Goal: Task Accomplishment & Management: Complete application form

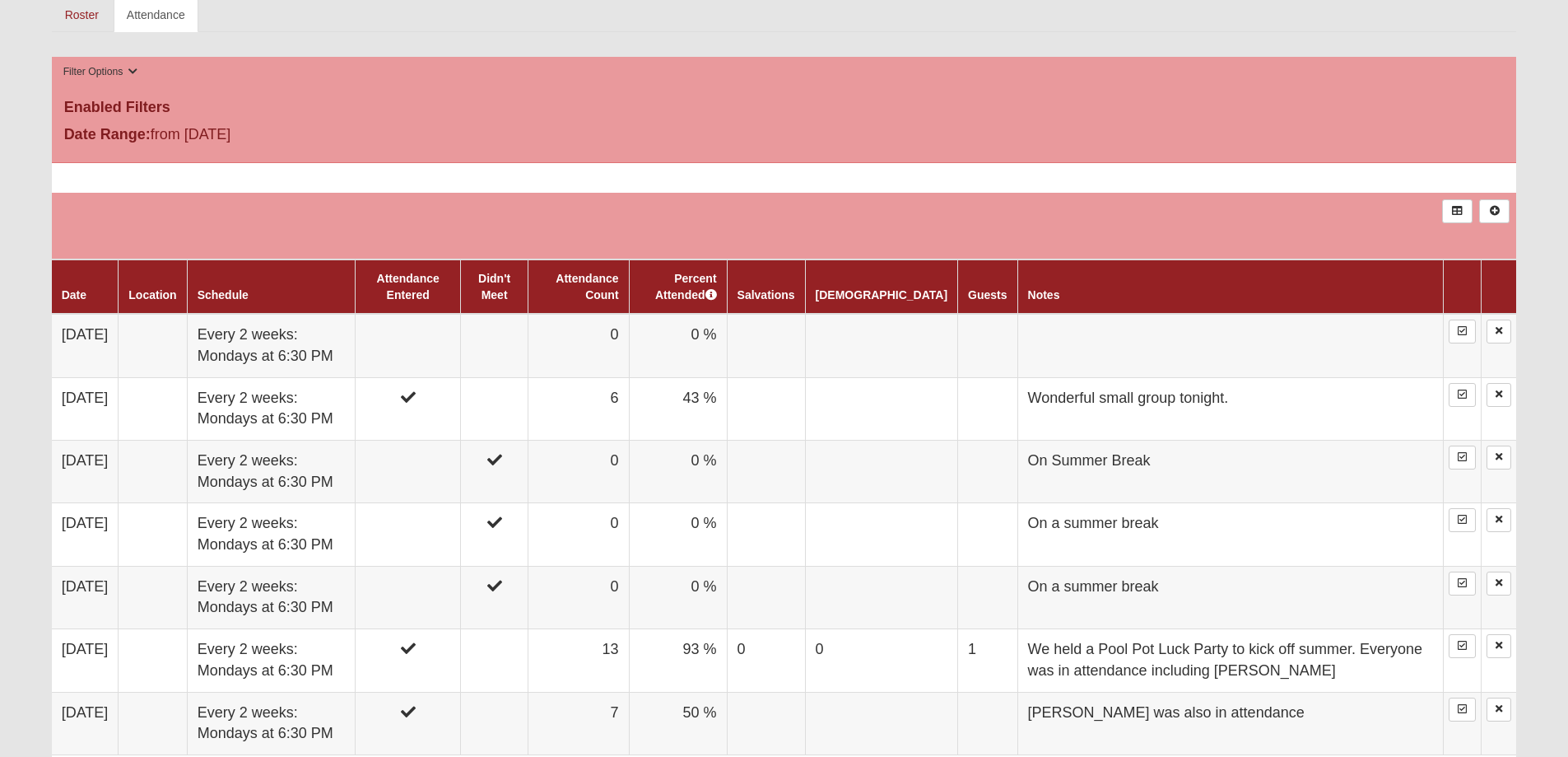
scroll to position [804, 0]
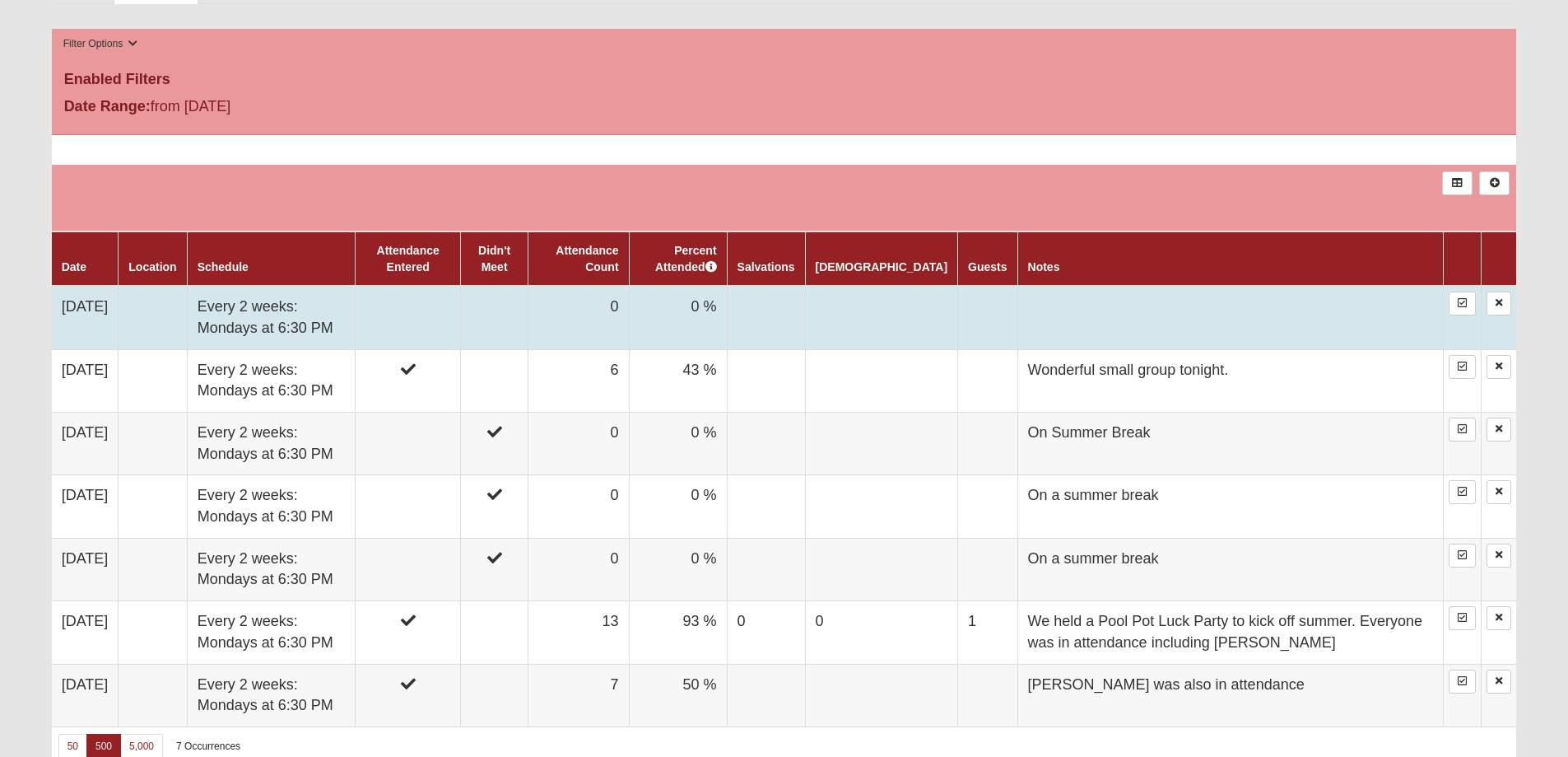
click at [455, 309] on td at bounding box center [407, 317] width 105 height 63
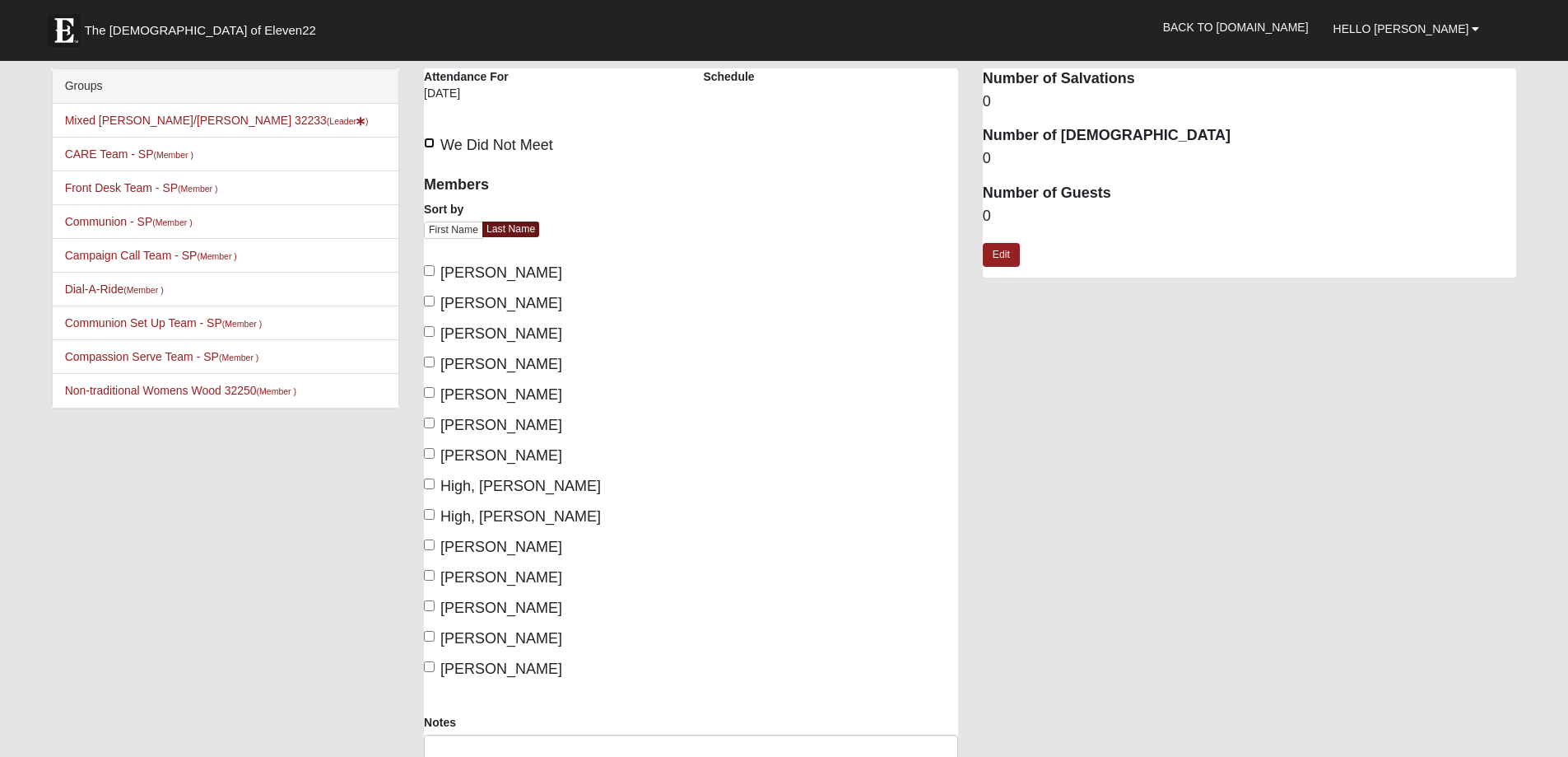
click at [425, 143] on input "We Did Not Meet" at bounding box center [429, 143] width 11 height 11
checkbox input "true"
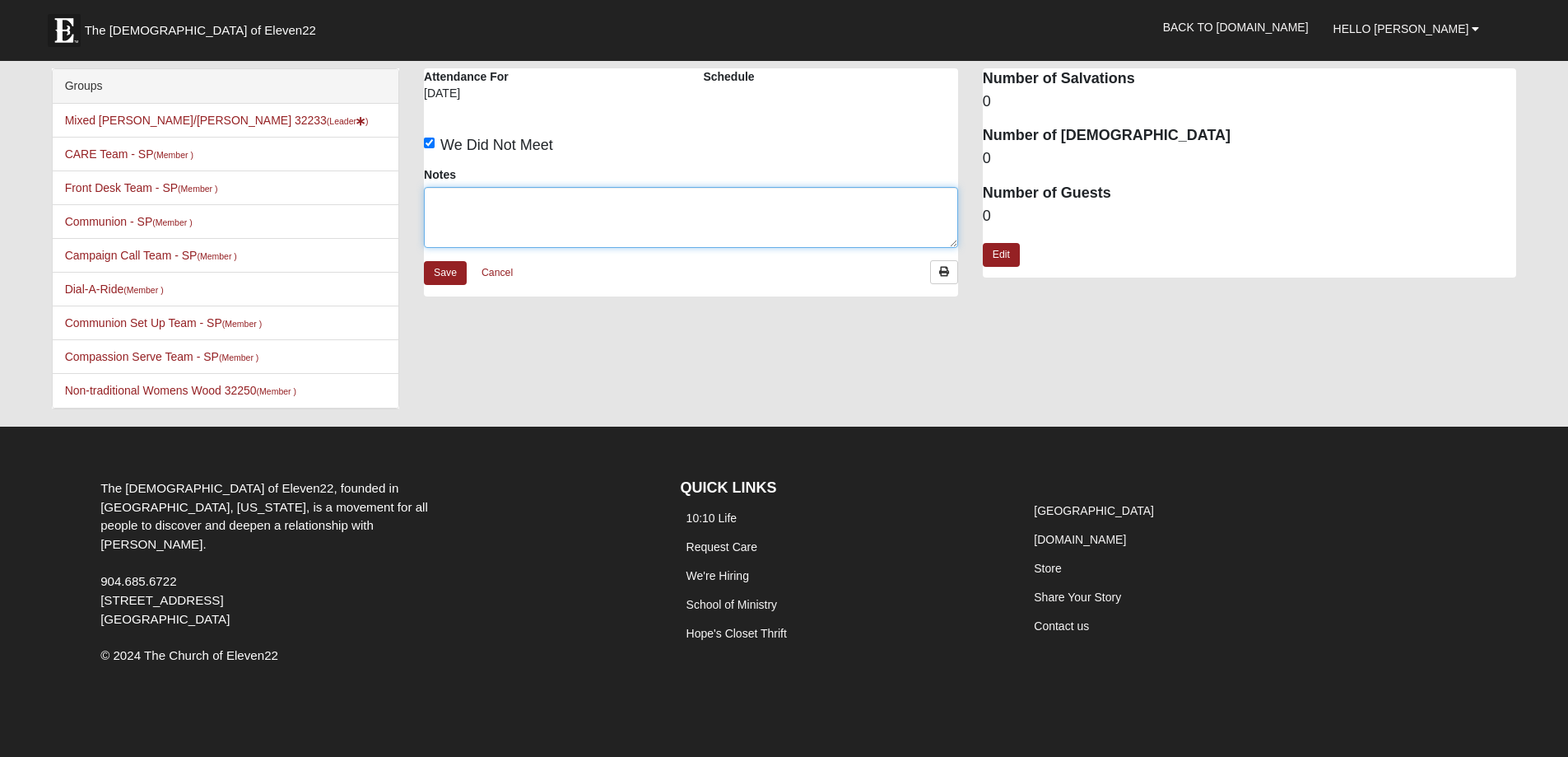
click at [447, 198] on textarea "Notes" at bounding box center [691, 217] width 535 height 61
type textarea "w"
click at [600, 197] on textarea "We staggered our meeting night due to a VERY special guest that is coming from …" at bounding box center [691, 217] width 535 height 61
click at [920, 218] on textarea "We staggered our meeting nights this month due to a VERY special guest that is …" at bounding box center [691, 217] width 535 height 61
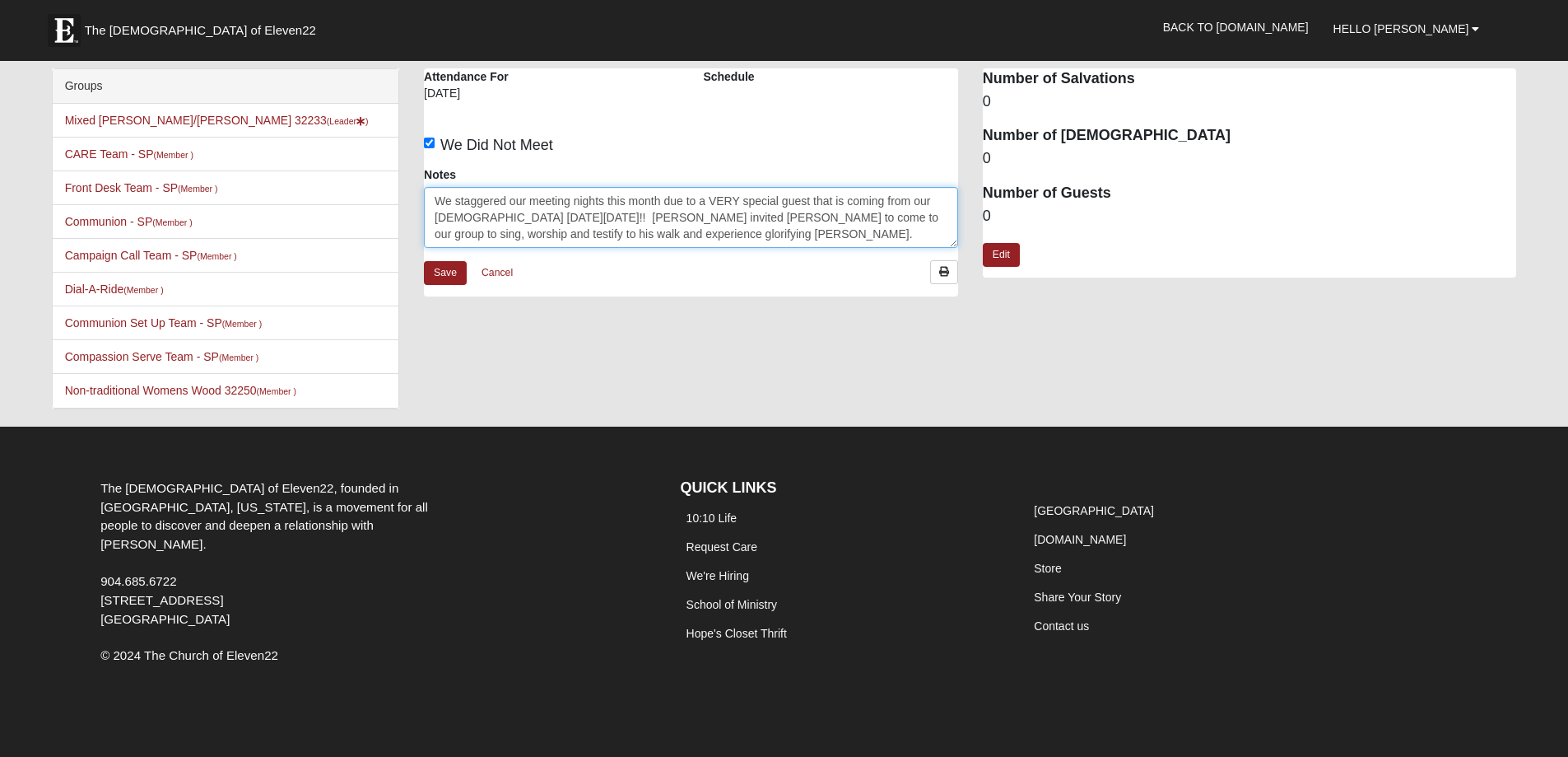
click at [706, 217] on textarea "We staggered our meeting nights this month due to a VERY special guest that is …" at bounding box center [691, 217] width 535 height 61
type textarea "We staggered our meeting nights this month due to a VERY special guest that is …"
click at [438, 275] on link "Save" at bounding box center [446, 272] width 43 height 24
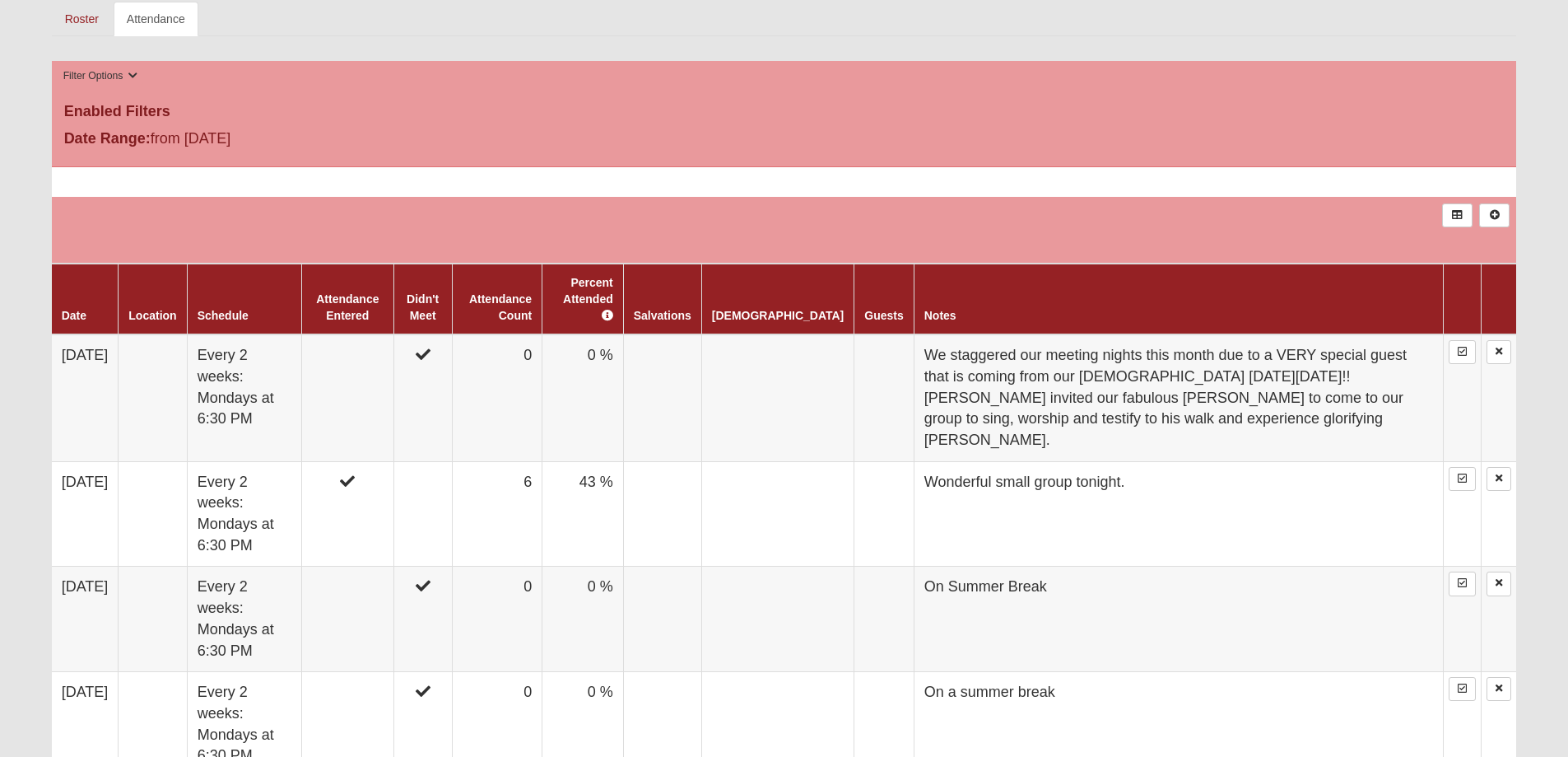
scroll to position [795, 0]
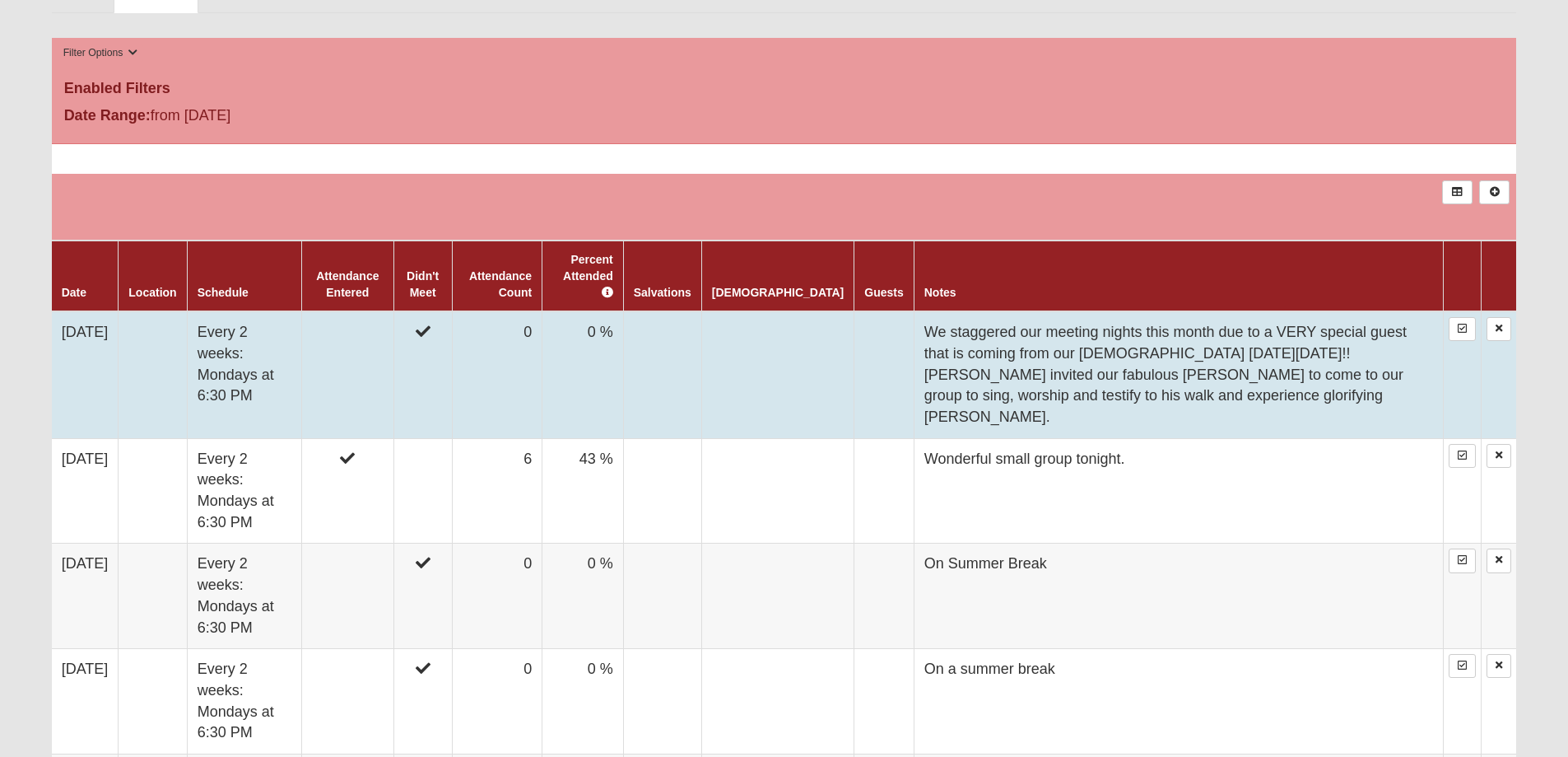
click at [1165, 374] on td "We staggered our meeting nights this month due to a VERY special guest that is …" at bounding box center [1179, 374] width 530 height 127
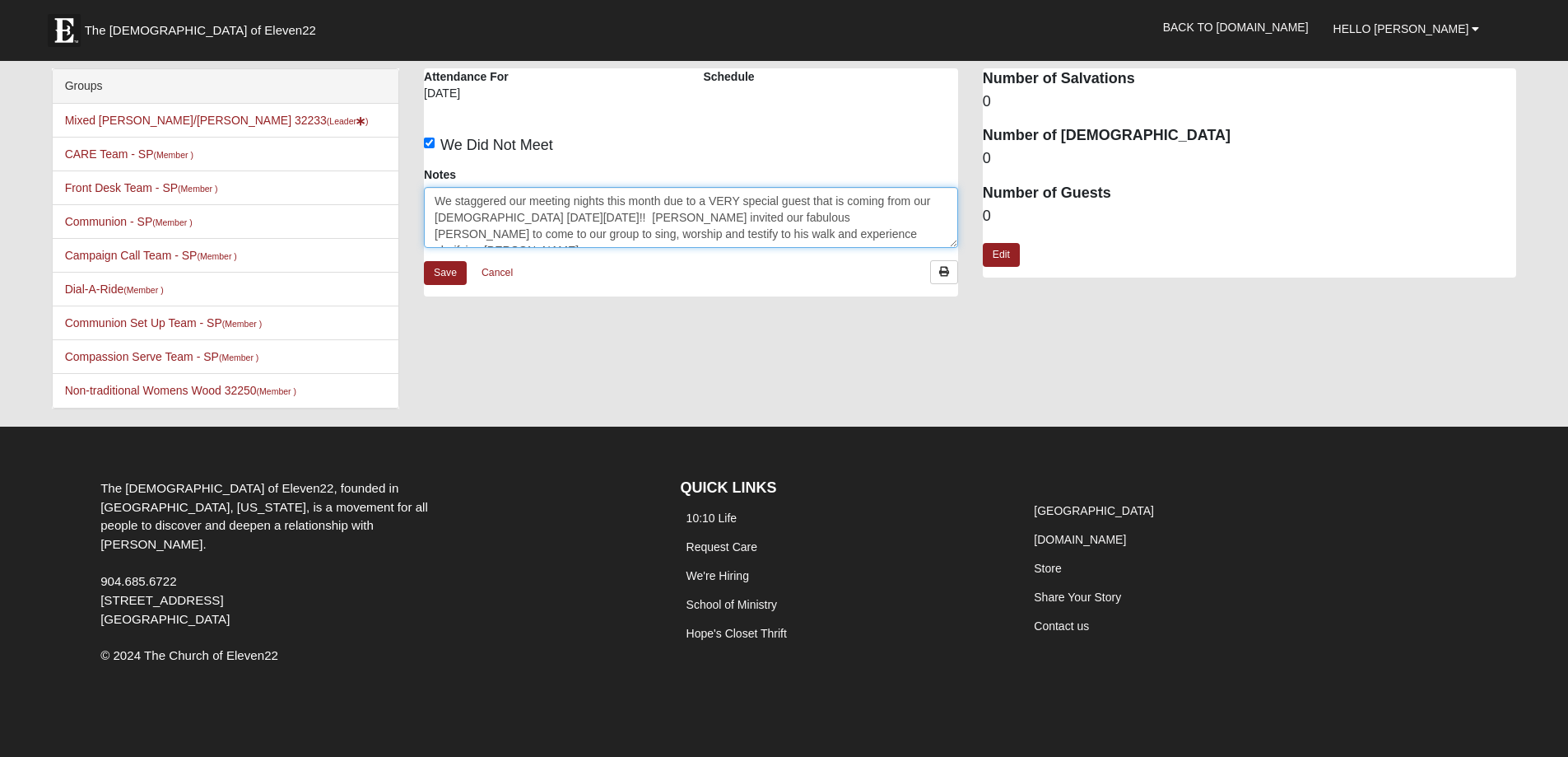
click at [862, 229] on textarea "We staggered our meeting nights this month due to a VERY special guest that is …" at bounding box center [691, 217] width 535 height 61
type textarea "We staggered our meeting nights this month due to a VERY special guest that is …"
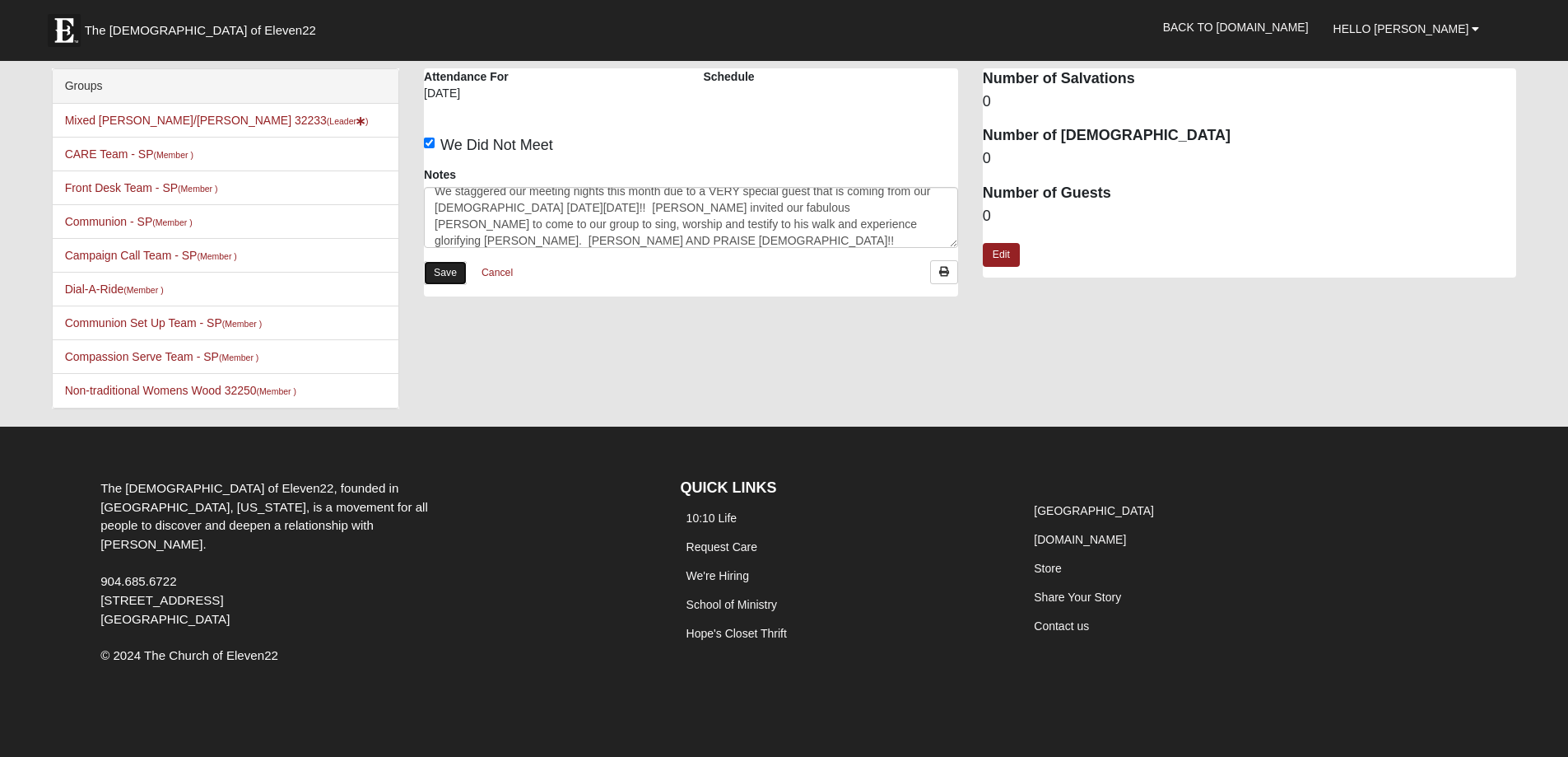
click at [443, 274] on link "Save" at bounding box center [446, 272] width 43 height 24
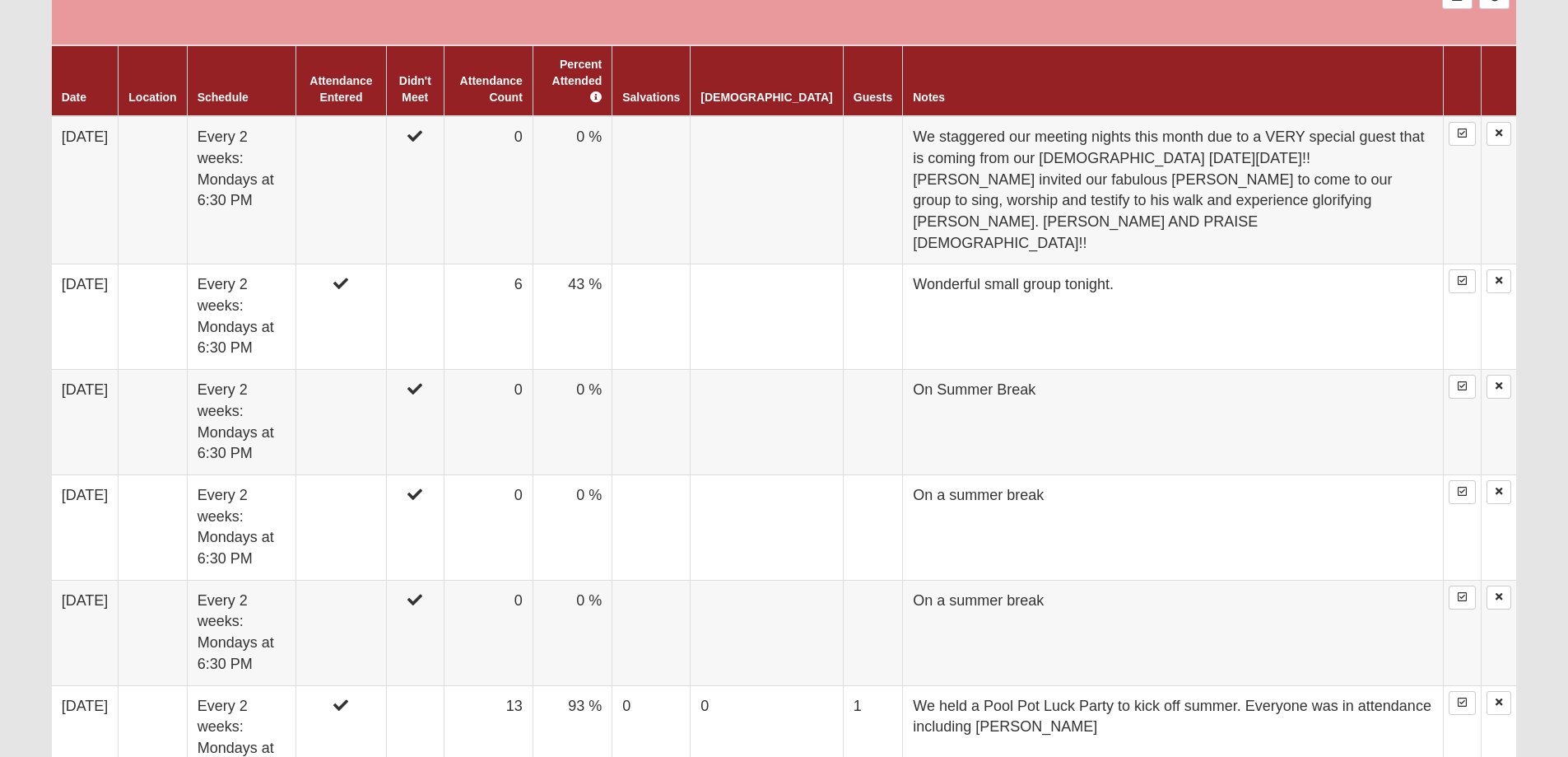
scroll to position [998, 0]
